Goal: Communication & Community: Answer question/provide support

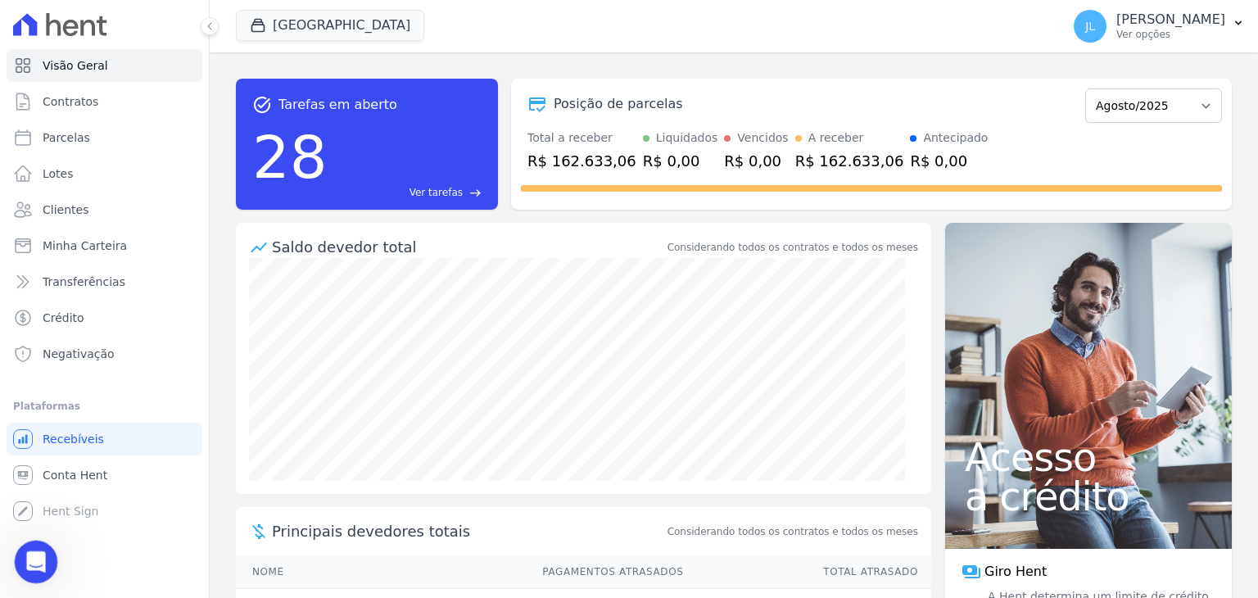
scroll to position [12745, 0]
click at [32, 549] on icon "Abertura do Messenger da Intercom" at bounding box center [33, 559] width 27 height 27
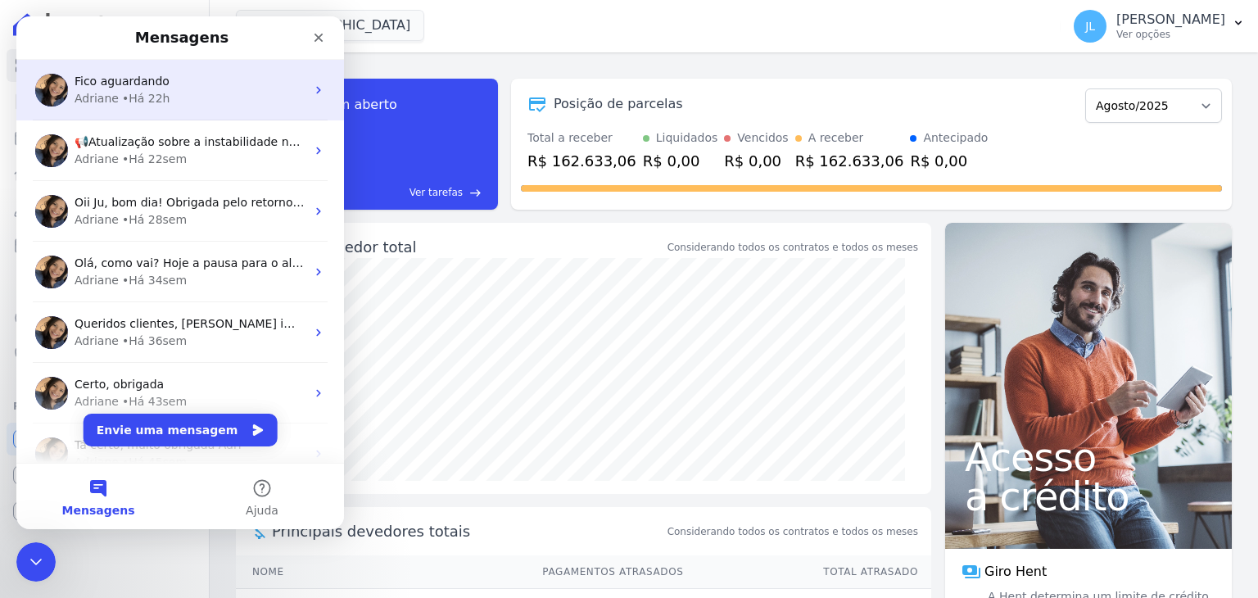
click at [131, 93] on div "• Há 22h" at bounding box center [146, 98] width 48 height 17
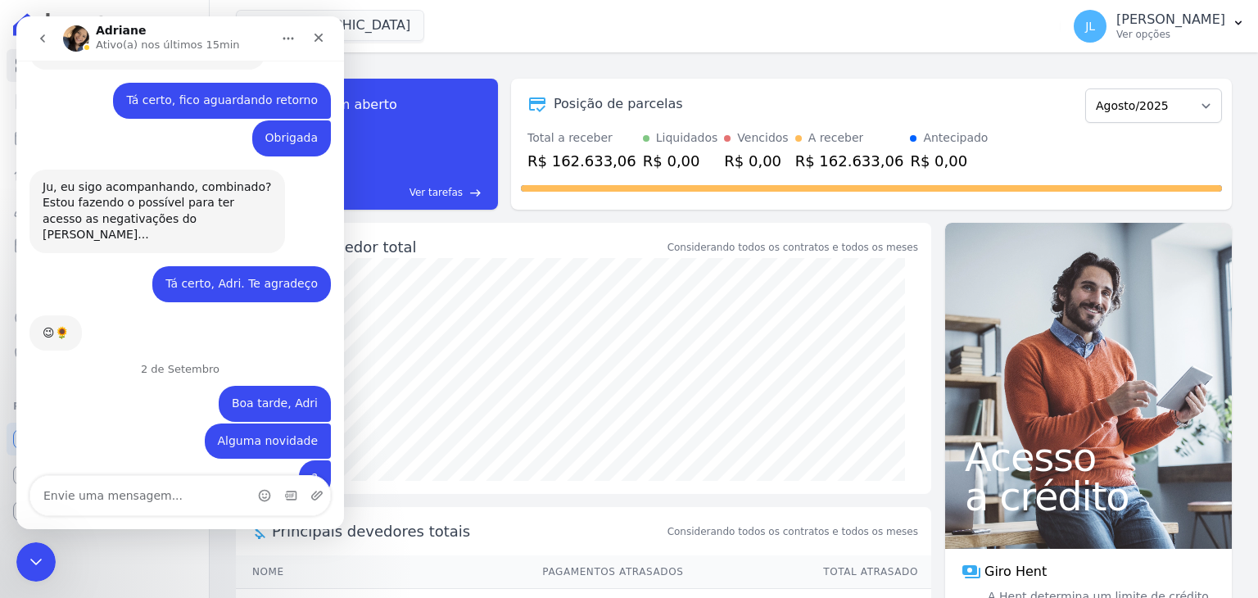
scroll to position [13136, 0]
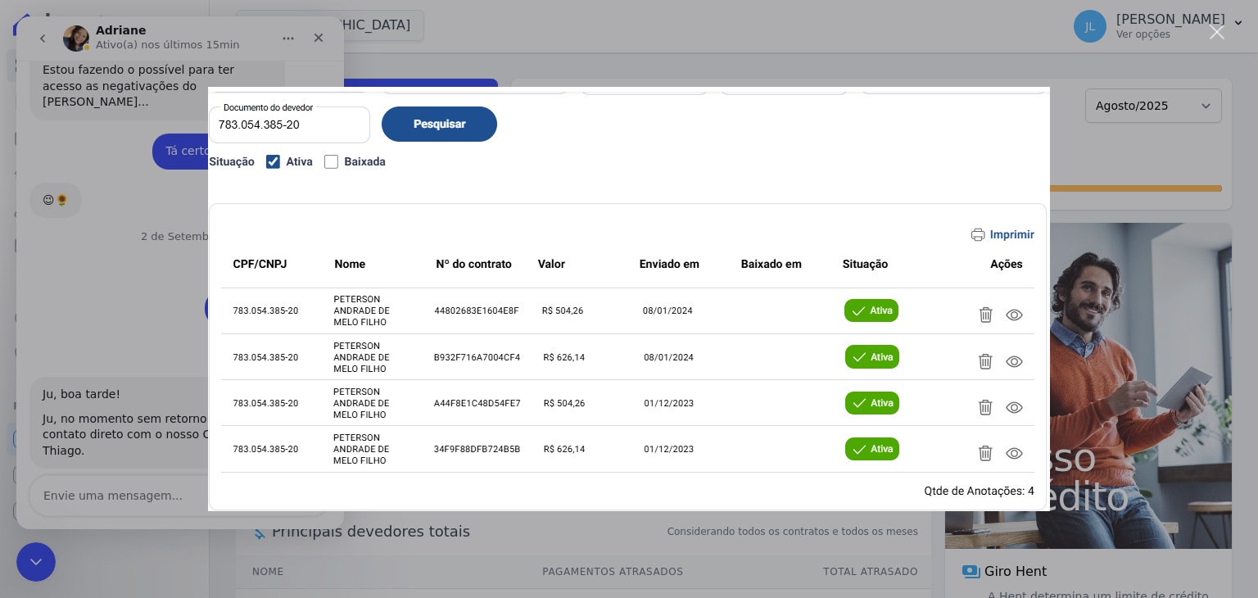
scroll to position [0, 0]
click at [153, 335] on div "Messenger da Intercom" at bounding box center [629, 299] width 1258 height 598
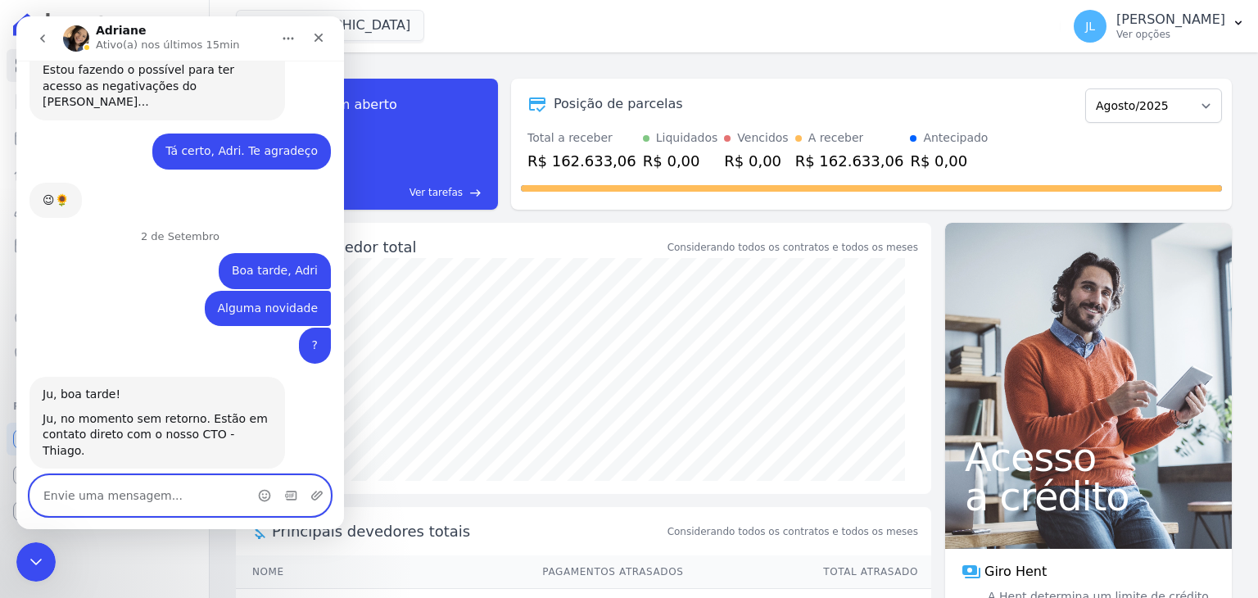
click at [160, 490] on textarea "Envie uma mensagem..." at bounding box center [180, 495] width 300 height 39
type textarea "Bom dia, Adri"
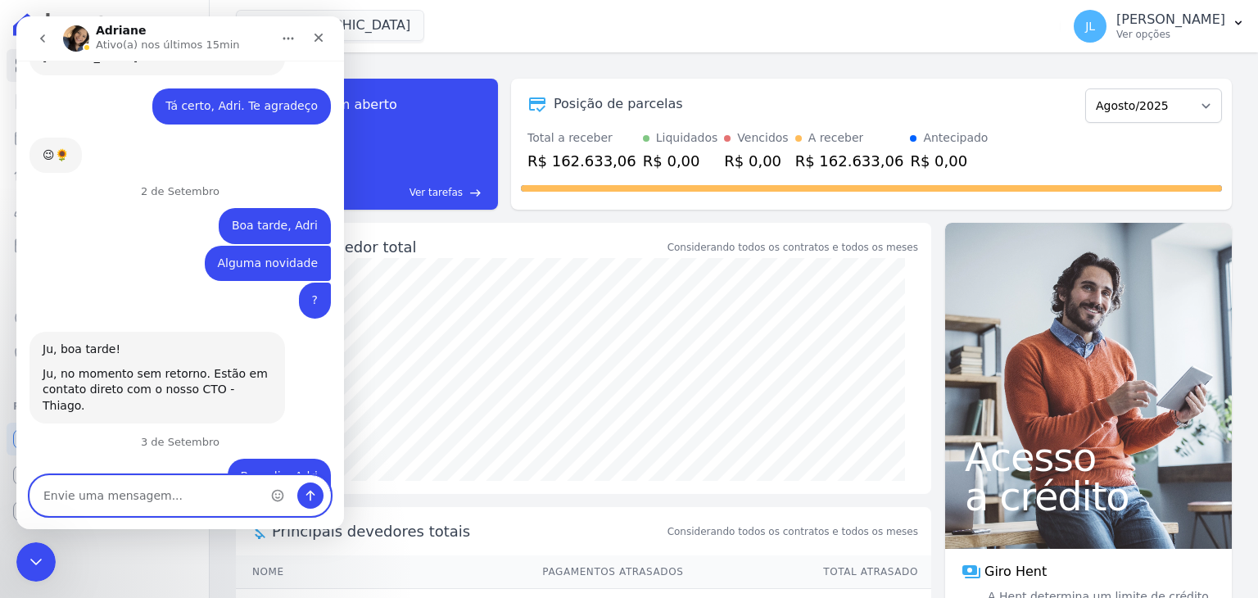
scroll to position [13184, 0]
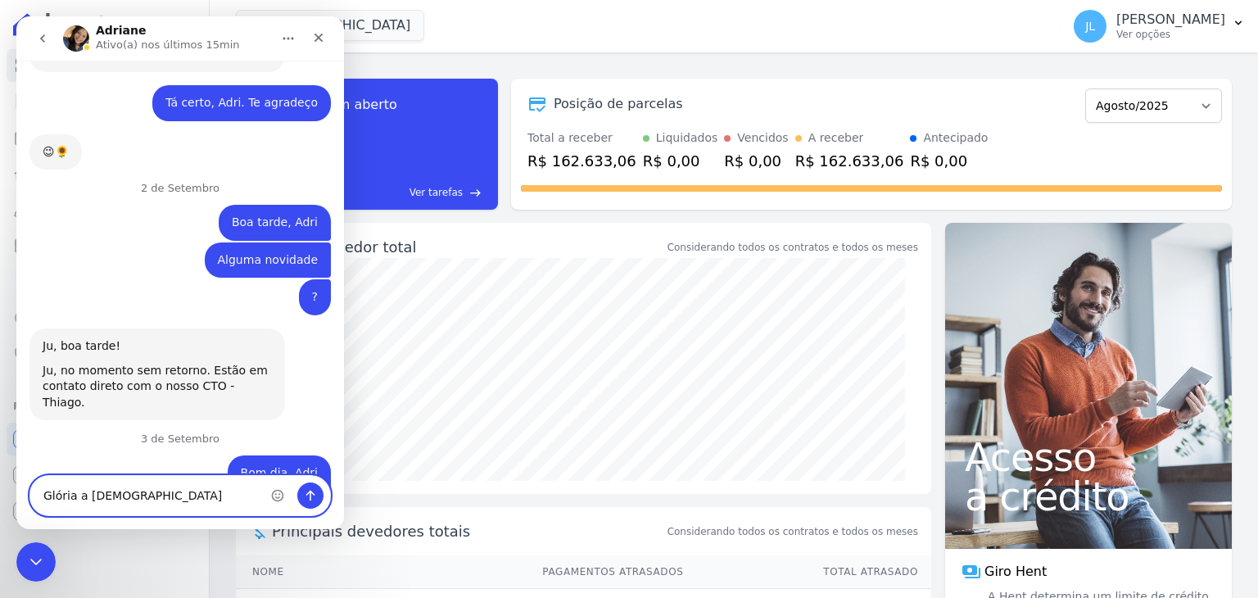
type textarea "Glória a [DEMOGRAPHIC_DATA]"
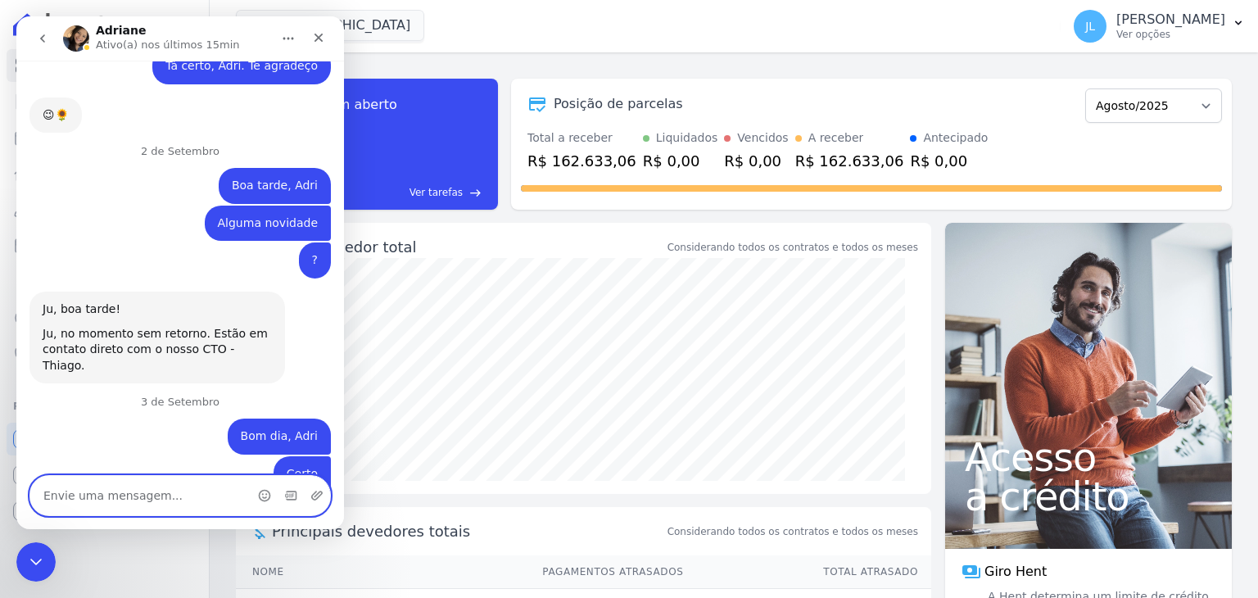
scroll to position [13222, 0]
type textarea "Pode excluir todas"
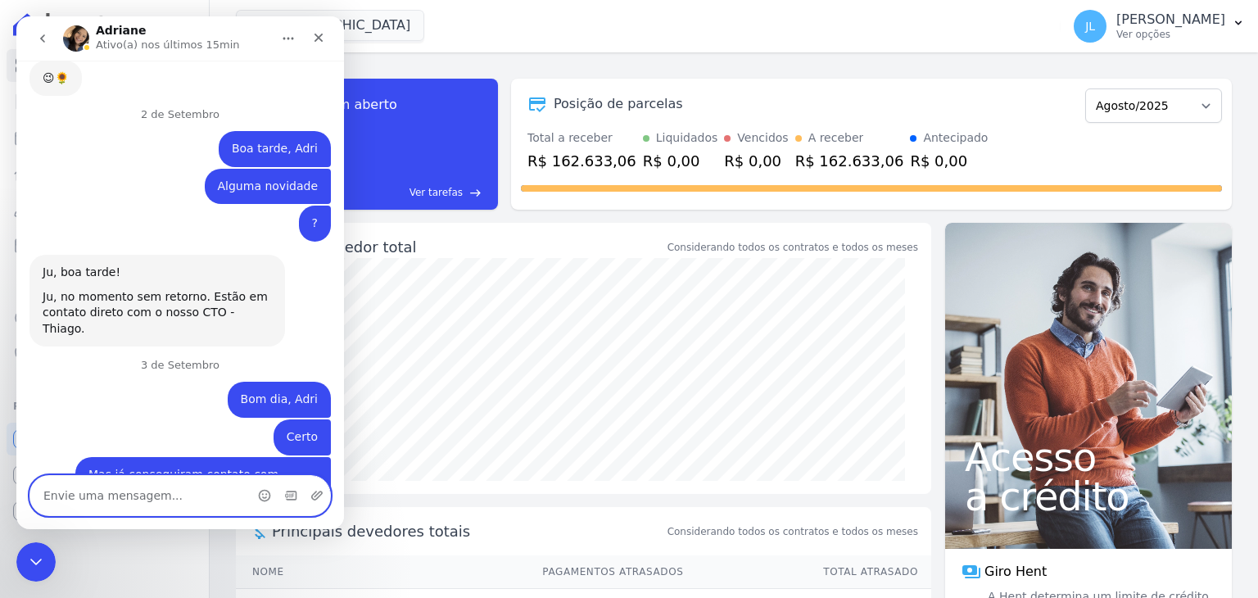
scroll to position [13259, 0]
type textarea "Foi a Hent mesmo né ?"
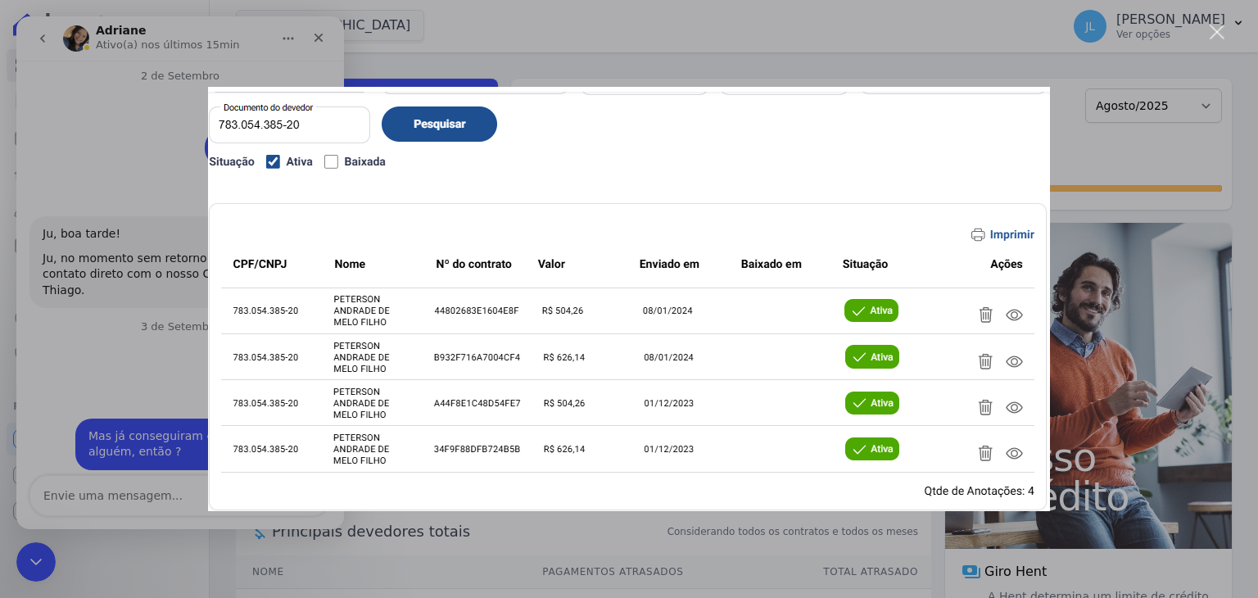
click at [1218, 29] on div "Fechar" at bounding box center [1217, 33] width 16 height 16
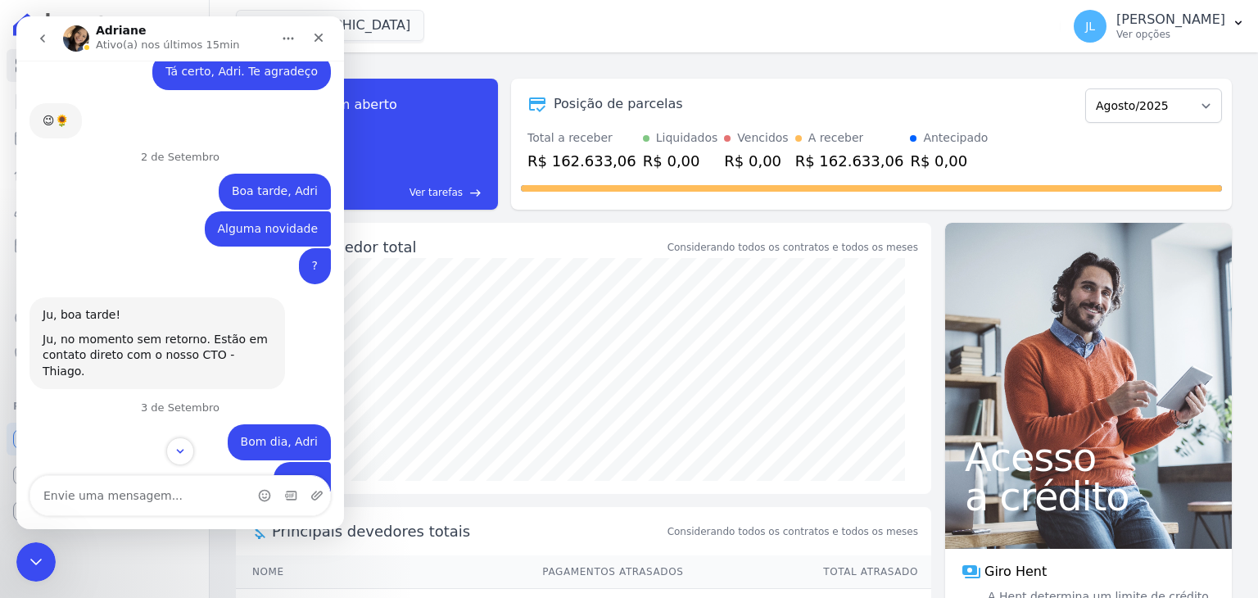
scroll to position [13297, 0]
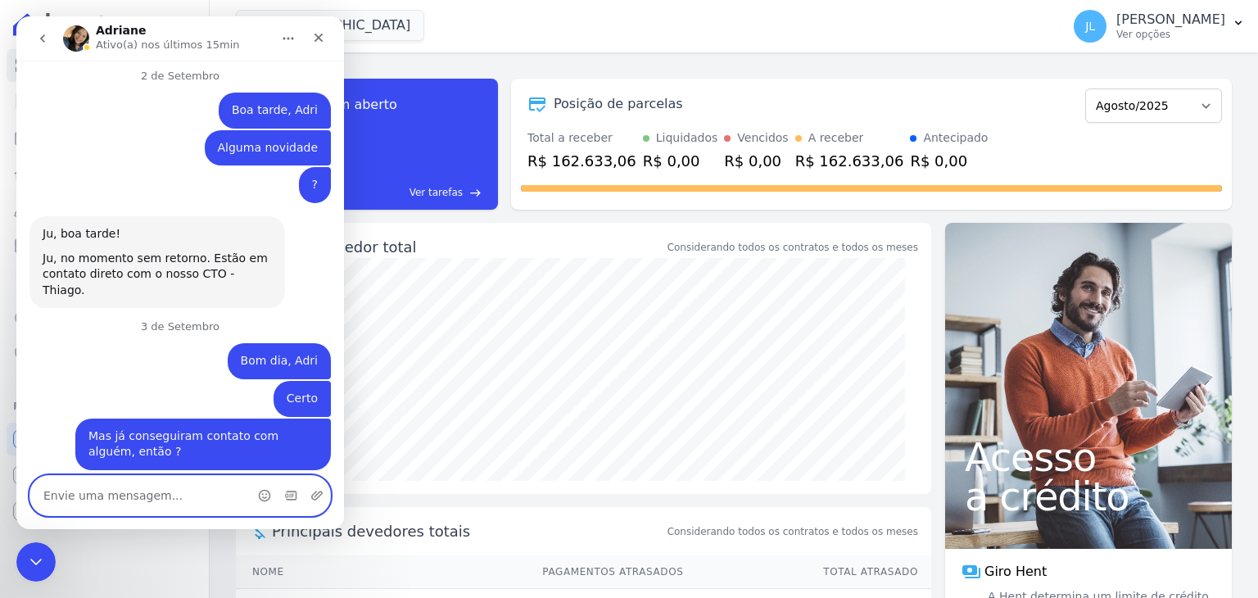
click at [101, 500] on textarea "Envie uma mensagem..." at bounding box center [180, 495] width 300 height 39
type textarea "a"
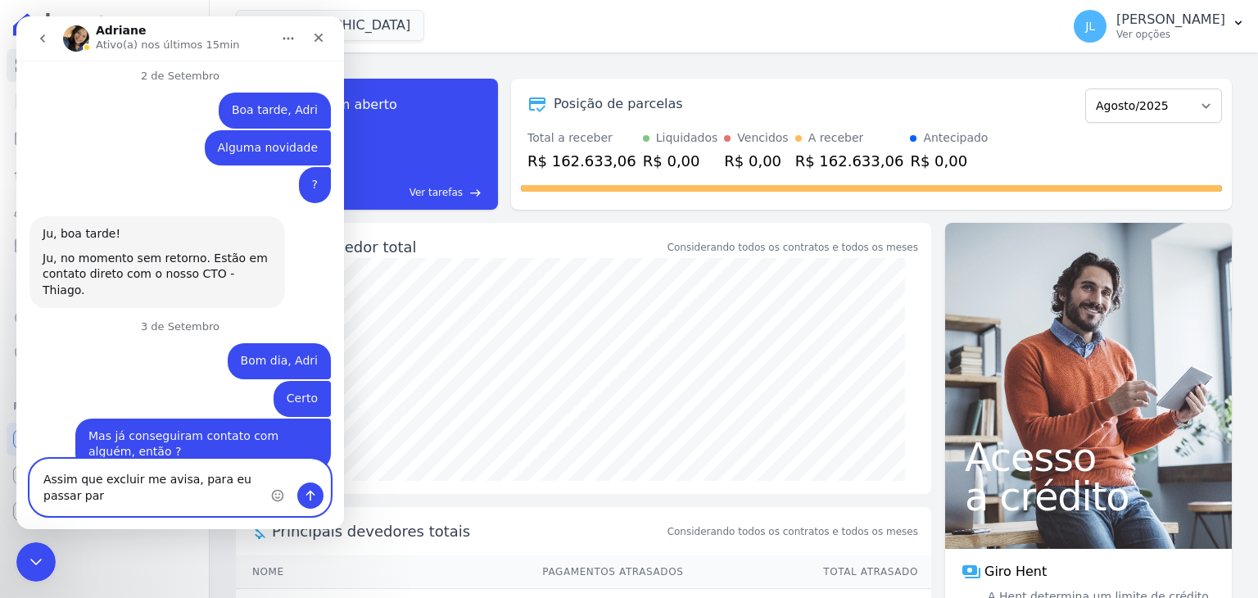
scroll to position [13313, 0]
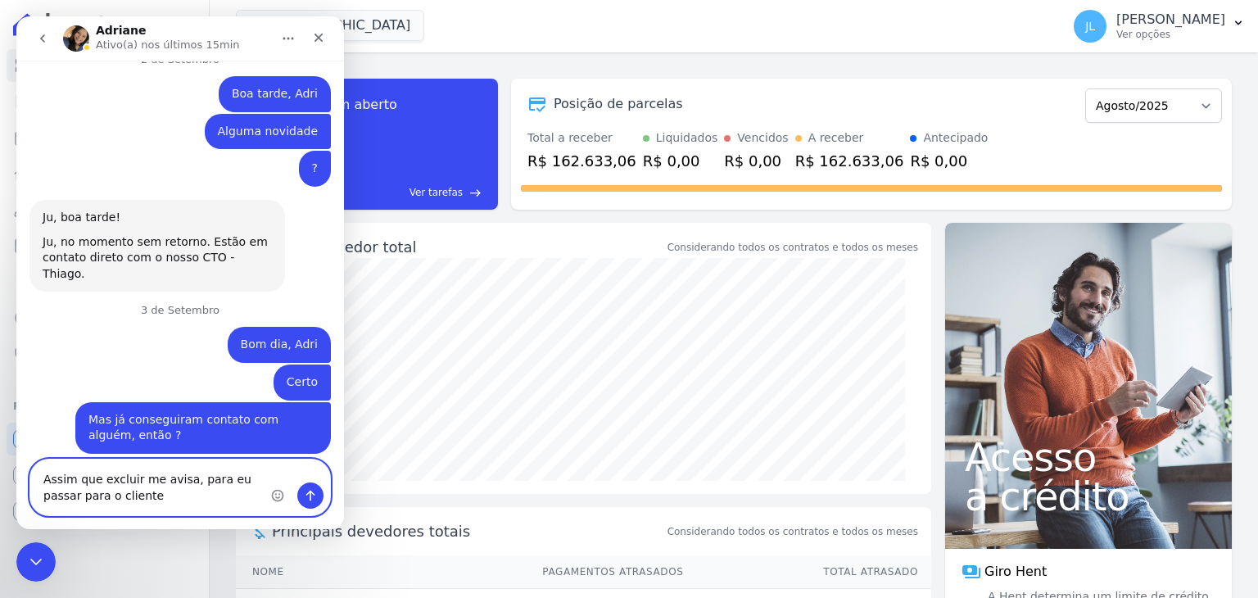
type textarea "Assim que excluir me avisa, para eu passar para o cliente"
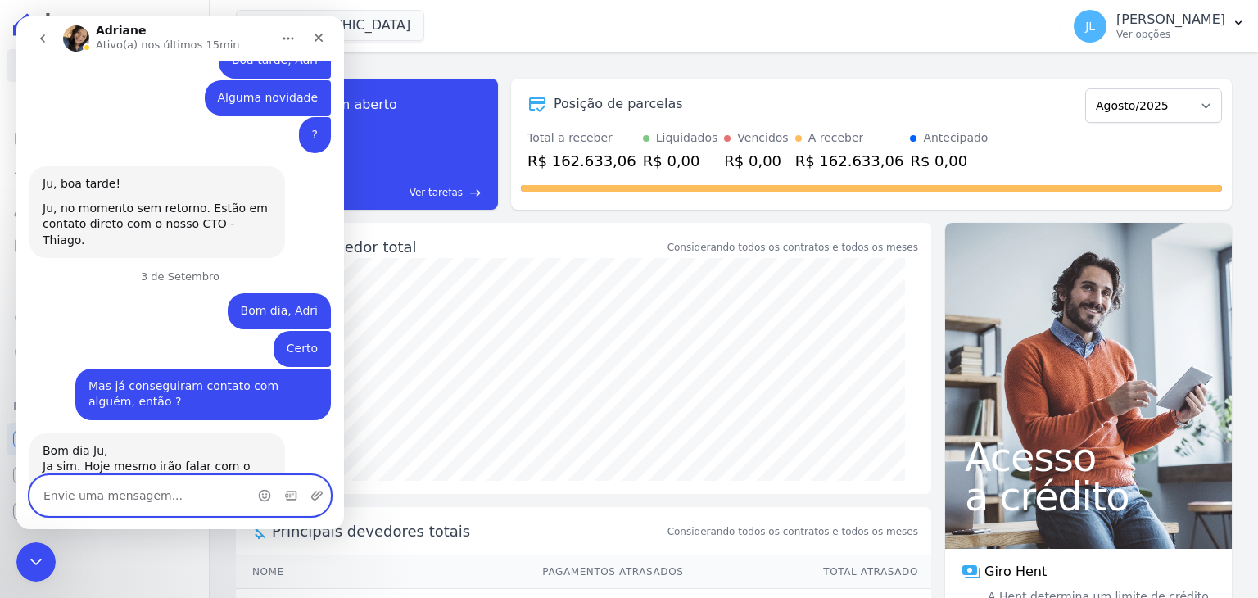
scroll to position [13399, 0]
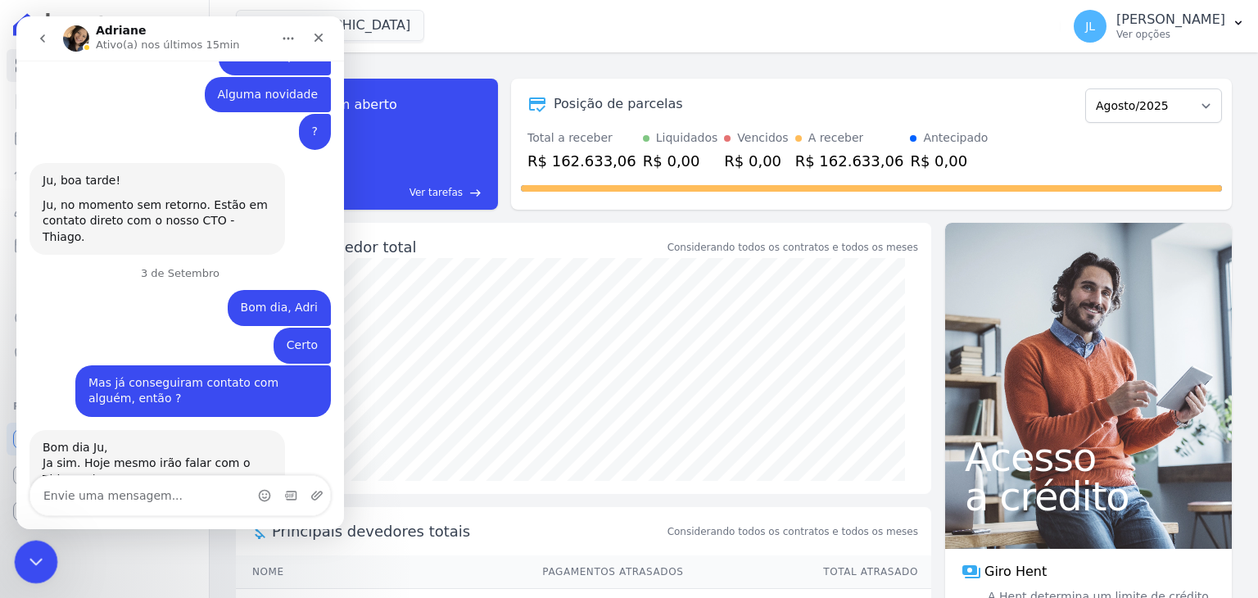
click at [46, 553] on div "Encerramento do Messenger da Intercom" at bounding box center [33, 559] width 39 height 39
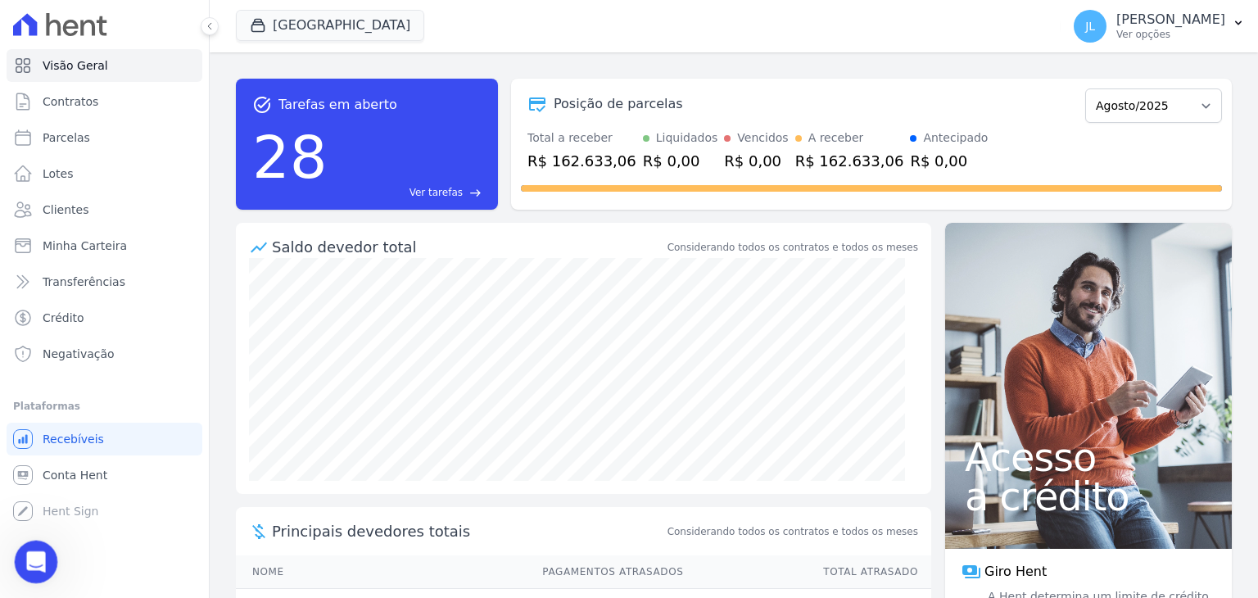
click at [34, 560] on icon "Abertura do Messenger da Intercom" at bounding box center [33, 559] width 11 height 13
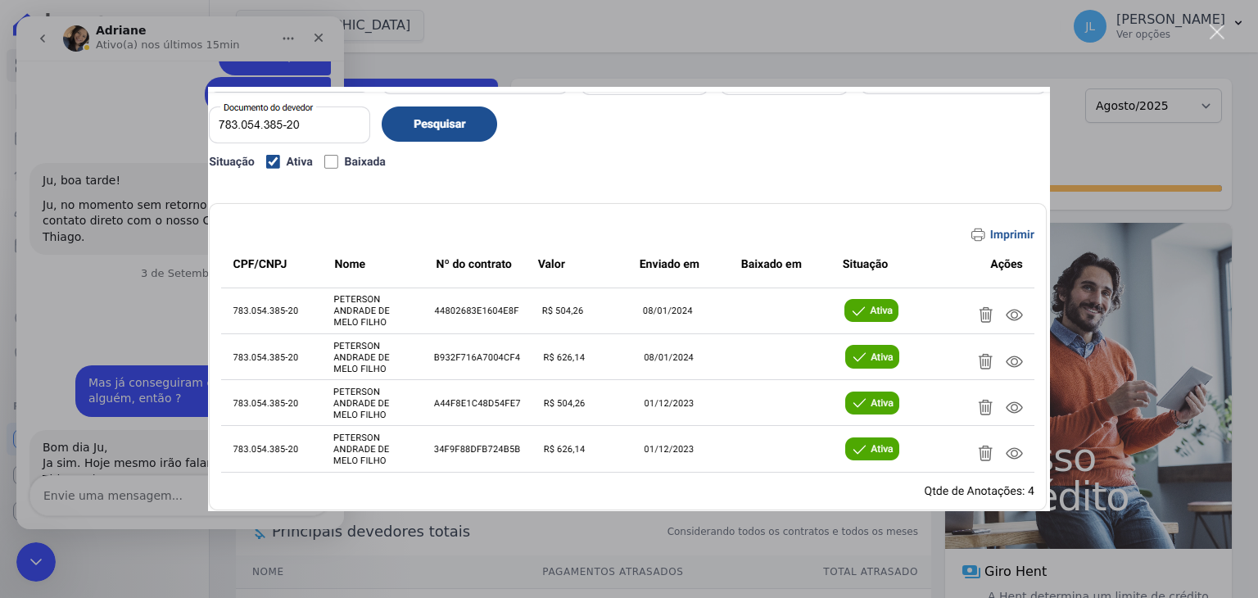
click at [1212, 23] on div "Messenger da Intercom" at bounding box center [629, 299] width 1258 height 598
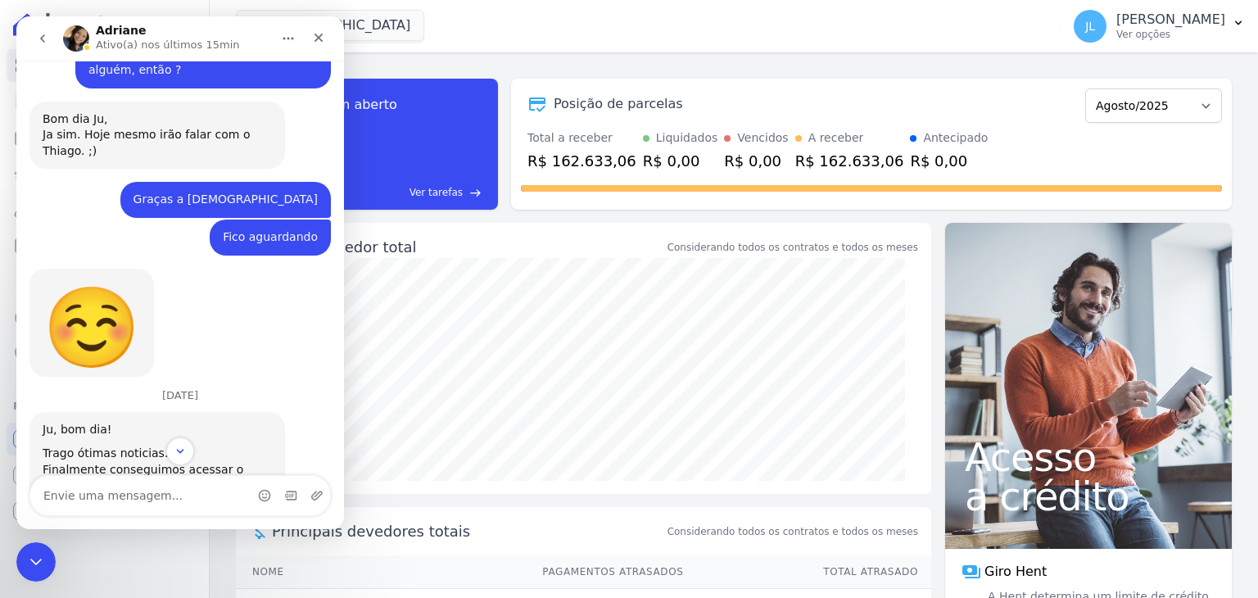
scroll to position [13785, 0]
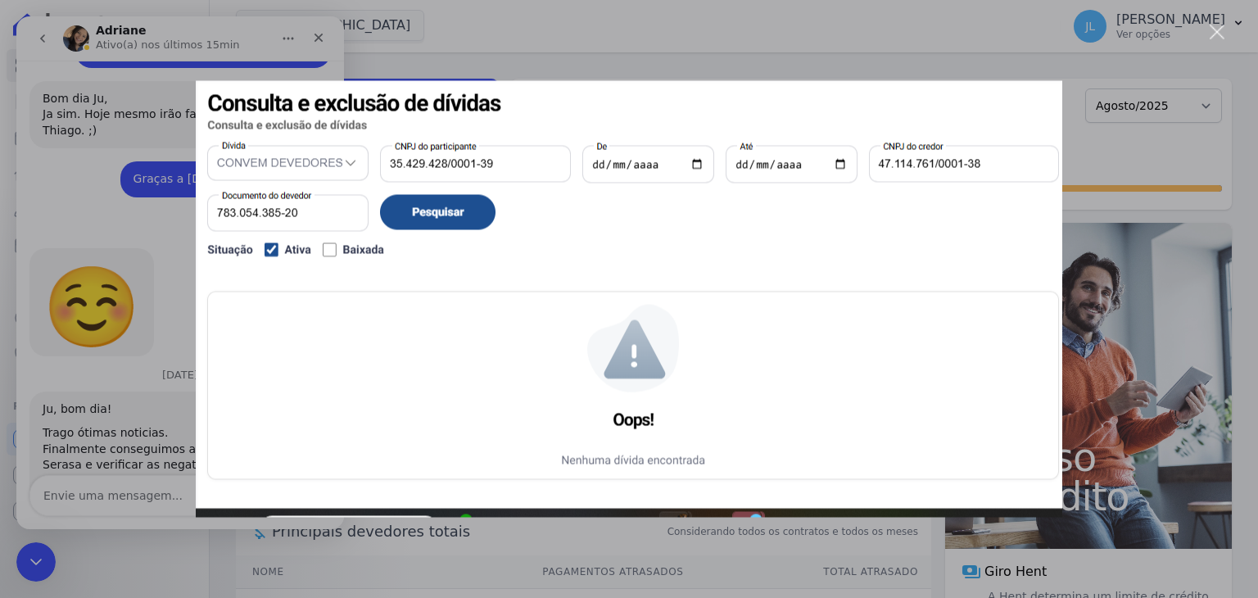
scroll to position [0, 0]
click at [1226, 34] on div "Messenger da Intercom" at bounding box center [629, 299] width 1258 height 598
